Goal: Task Accomplishment & Management: Complete application form

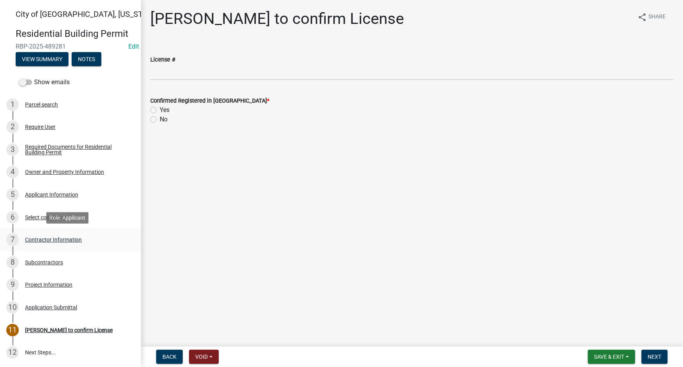
click at [64, 242] on div "Contractor Information" at bounding box center [53, 239] width 57 height 5
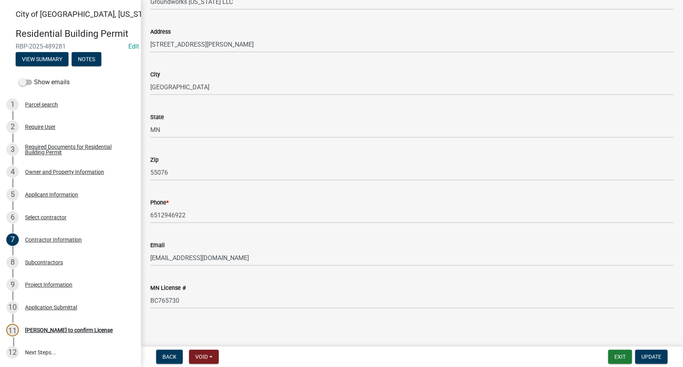
scroll to position [97, 0]
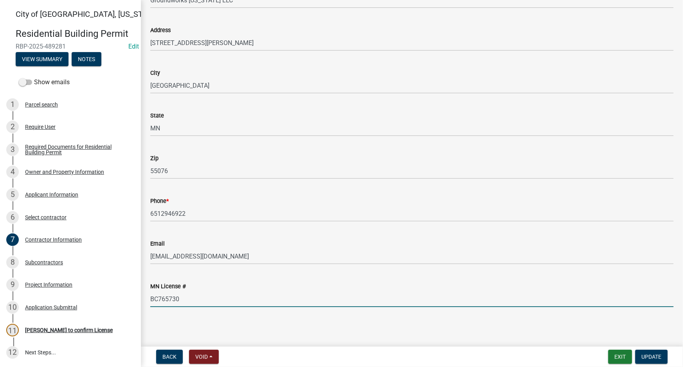
drag, startPoint x: 202, startPoint y: 298, endPoint x: 148, endPoint y: 298, distance: 54.0
click at [148, 298] on div "MN License # BC765730" at bounding box center [411, 288] width 535 height 36
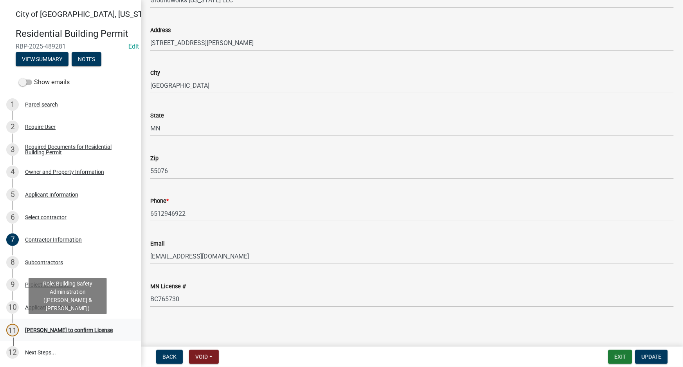
click at [77, 329] on div "[PERSON_NAME] to confirm License" at bounding box center [69, 329] width 88 height 5
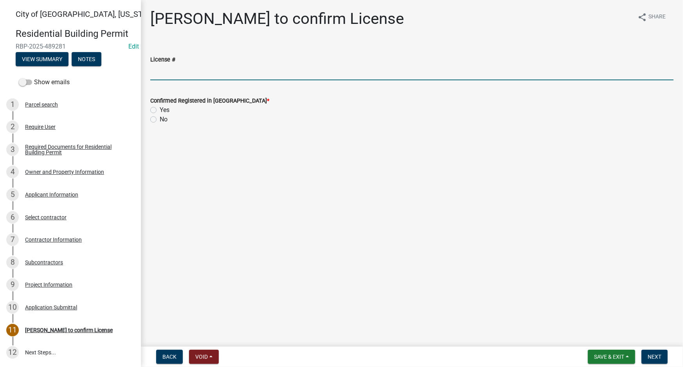
click at [185, 71] on input "License #" at bounding box center [411, 72] width 523 height 16
paste input "BC765730"
type input "BC765730"
click at [166, 107] on label "Yes" at bounding box center [165, 109] width 10 height 9
click at [165, 107] on input "Yes" at bounding box center [162, 107] width 5 height 5
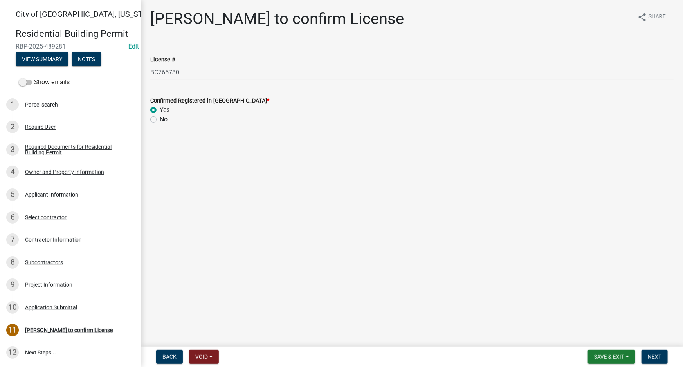
radio input "true"
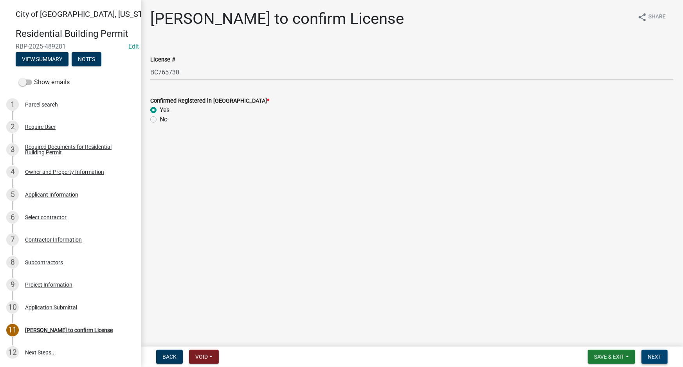
click at [656, 356] on span "Next" at bounding box center [655, 356] width 14 height 6
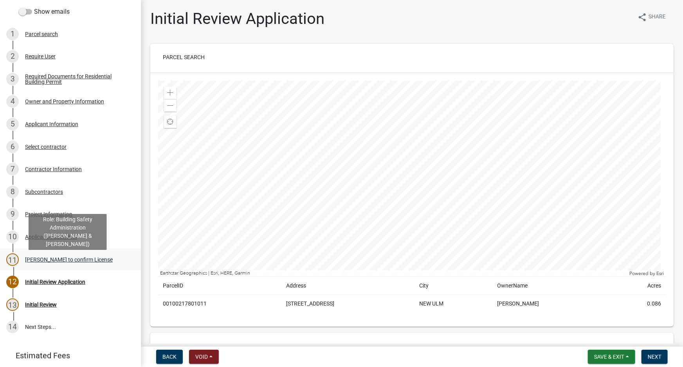
scroll to position [71, 0]
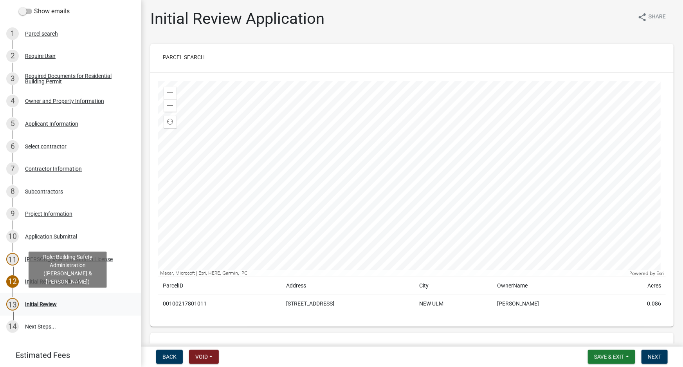
click at [42, 298] on div "13 Initial Review" at bounding box center [67, 304] width 122 height 13
